Goal: Transaction & Acquisition: Book appointment/travel/reservation

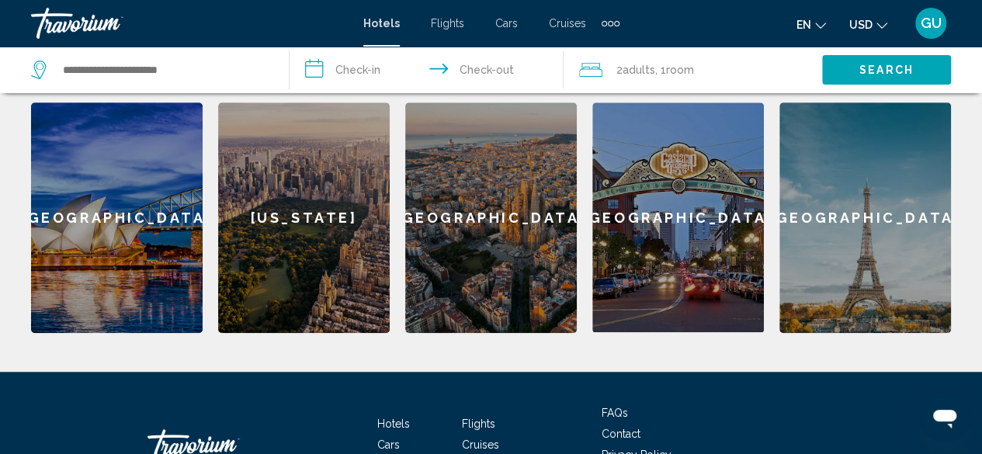
scroll to position [475, 0]
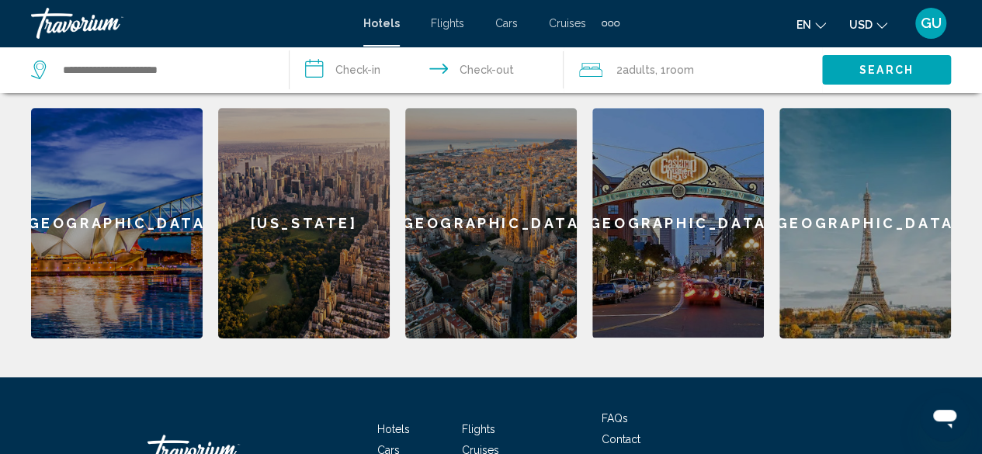
click at [481, 240] on div "[GEOGRAPHIC_DATA]" at bounding box center [491, 223] width 172 height 231
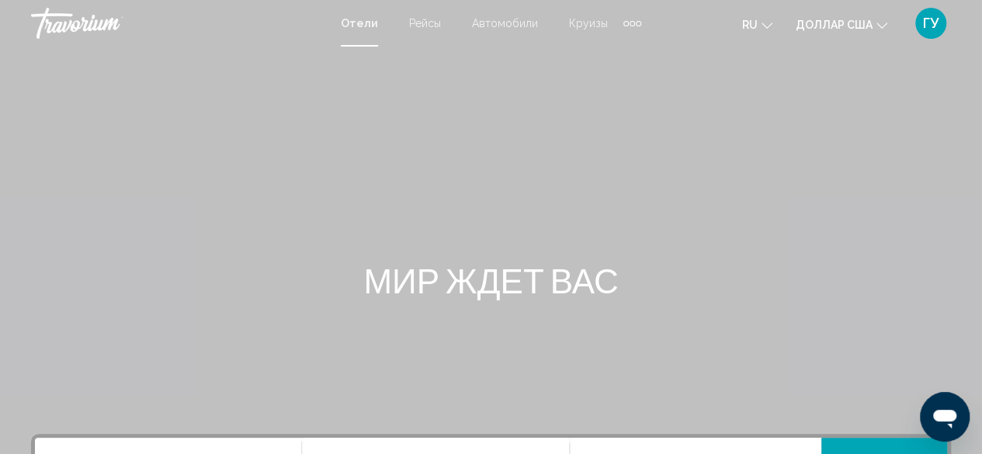
click at [705, 119] on div "Основное содержание" at bounding box center [491, 233] width 982 height 466
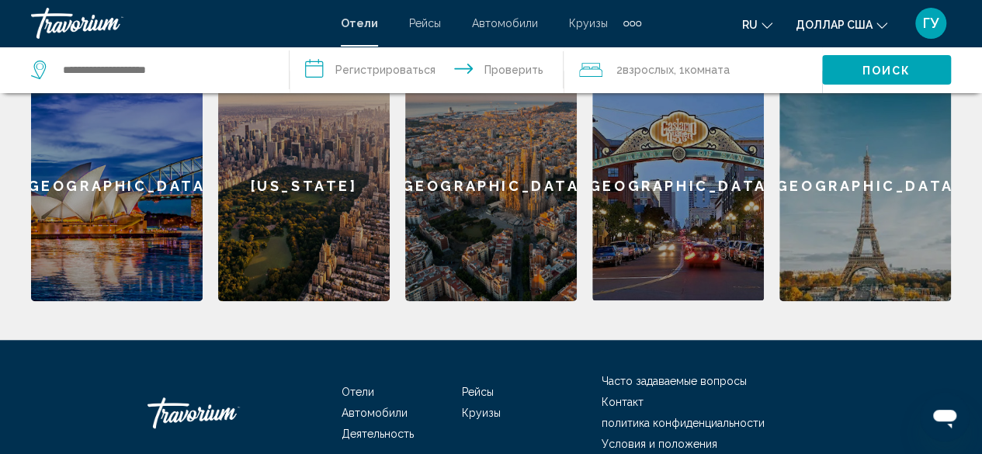
scroll to position [511, 0]
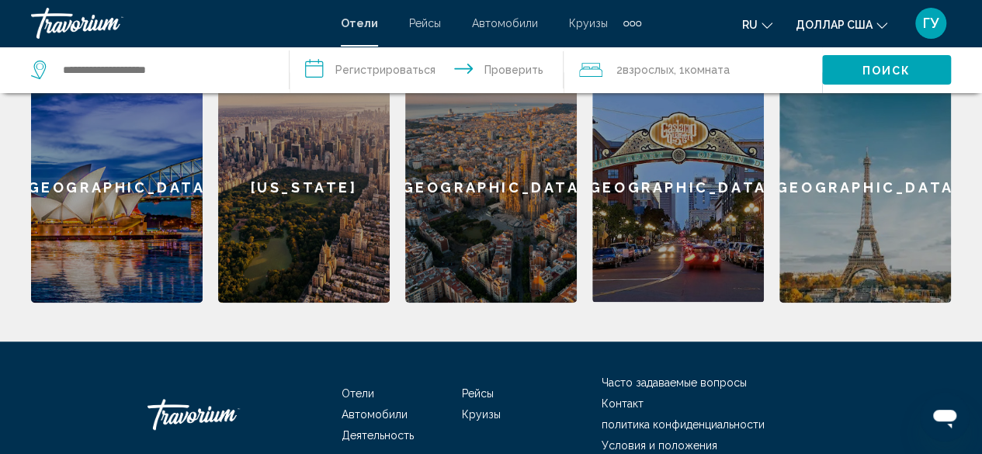
click at [815, 206] on div "[GEOGRAPHIC_DATA]" at bounding box center [866, 187] width 172 height 231
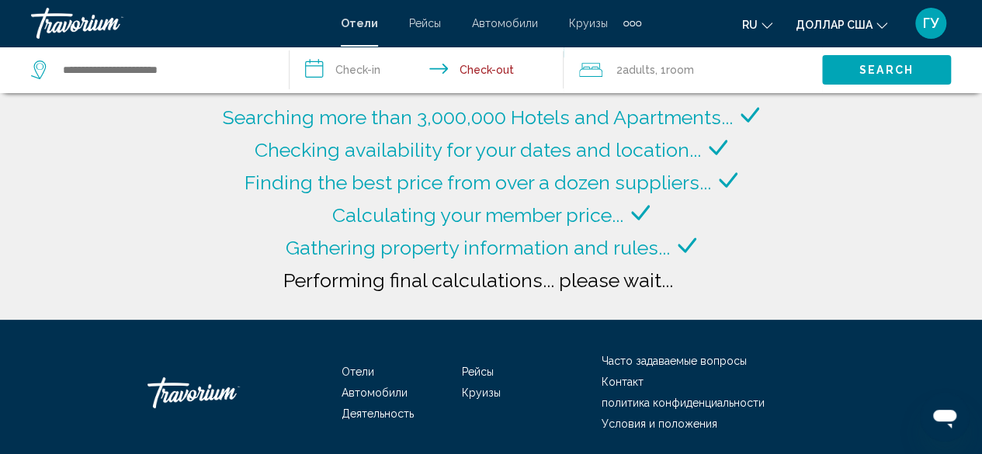
type input "**********"
